Goal: Task Accomplishment & Management: Manage account settings

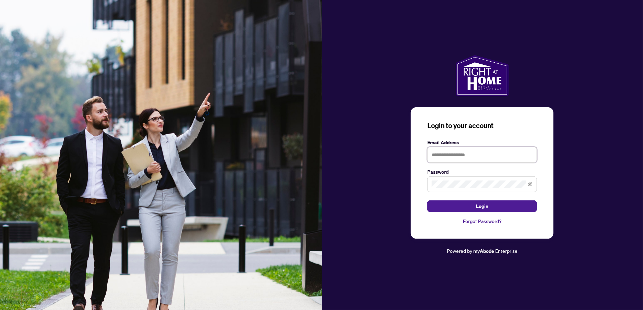
type input "**********"
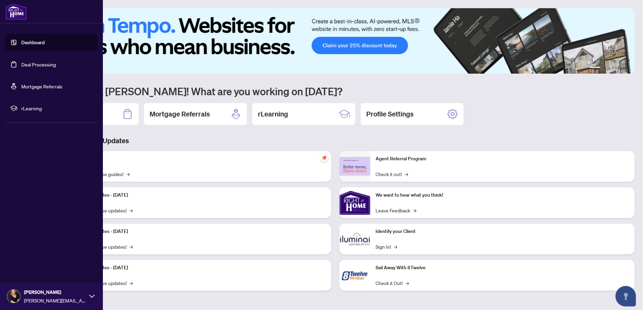
click at [21, 43] on link "Dashboard" at bounding box center [32, 42] width 23 height 6
click at [26, 63] on link "Deal Processing" at bounding box center [38, 64] width 35 height 6
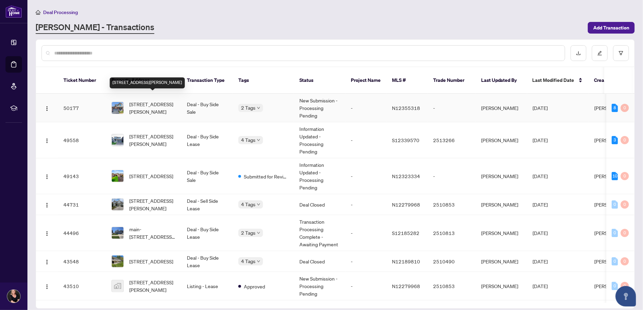
click at [161, 100] on span "[STREET_ADDRESS][PERSON_NAME]" at bounding box center [152, 107] width 47 height 15
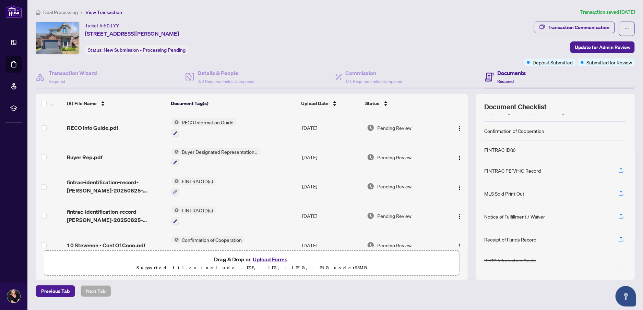
scroll to position [31, 0]
click at [622, 214] on icon "button" at bounding box center [621, 216] width 6 height 6
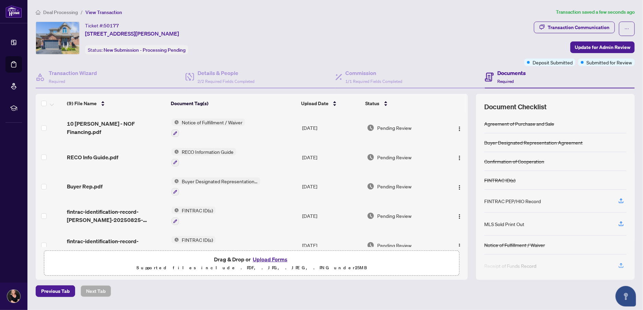
click at [268, 256] on button "Upload Forms" at bounding box center [270, 259] width 39 height 9
click at [277, 256] on button "Upload Forms" at bounding box center [270, 259] width 39 height 9
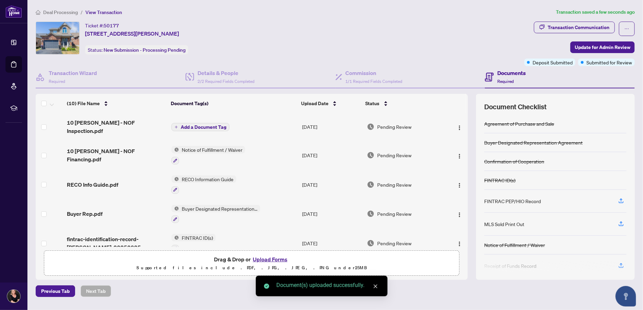
click at [178, 123] on button "Add a Document Tag" at bounding box center [200, 127] width 58 height 8
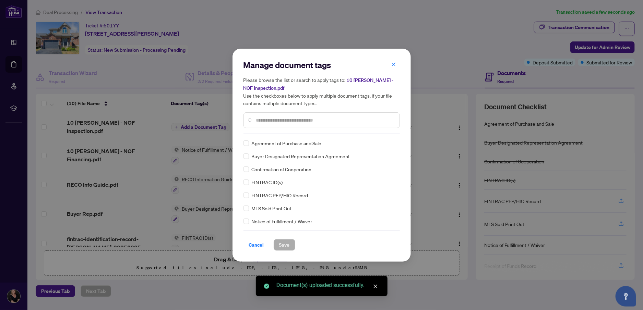
click at [307, 130] on div "Manage document tags Please browse the list or search to apply tags to: 10 [PER…" at bounding box center [321, 97] width 156 height 74
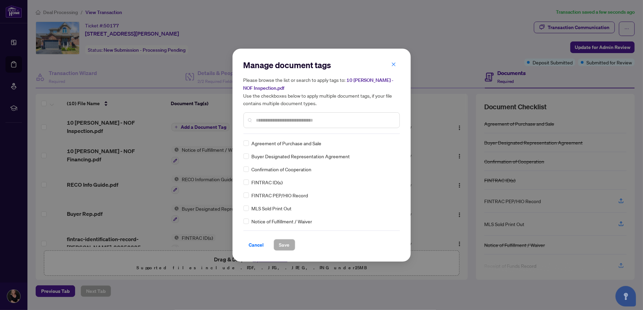
click at [310, 121] on input "text" at bounding box center [325, 121] width 138 height 8
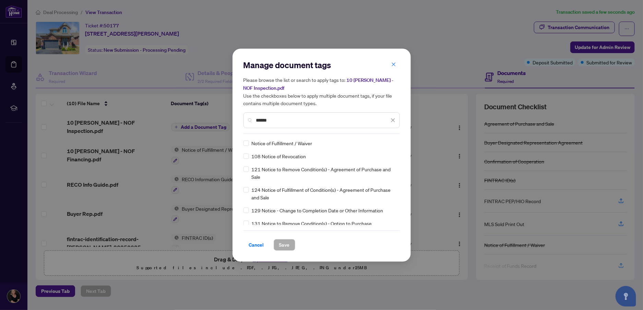
type input "******"
click at [281, 245] on span "Save" at bounding box center [284, 245] width 11 height 11
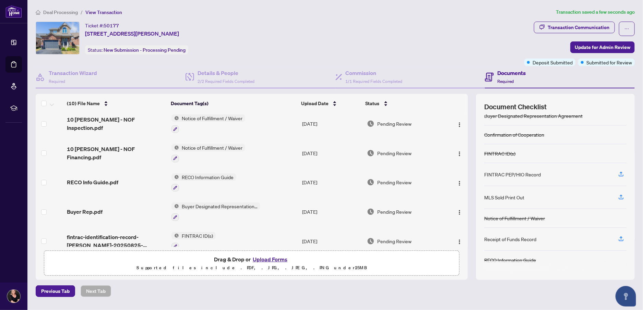
scroll to position [0, 0]
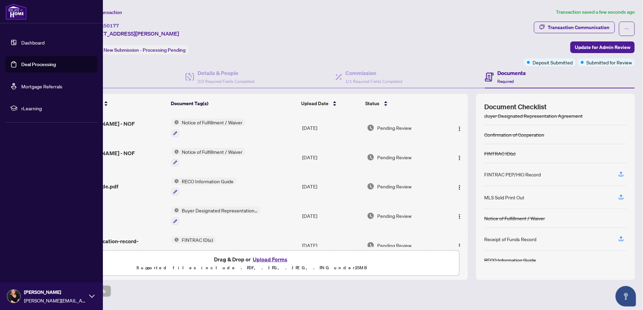
click at [26, 43] on link "Dashboard" at bounding box center [32, 42] width 23 height 6
